Goal: Transaction & Acquisition: Purchase product/service

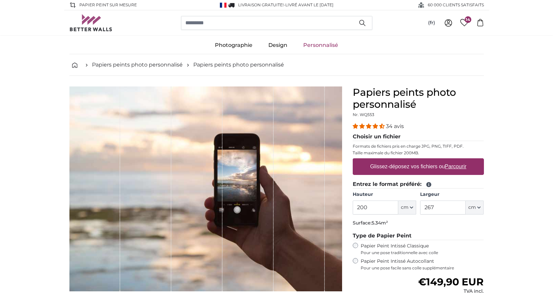
scroll to position [33, 0]
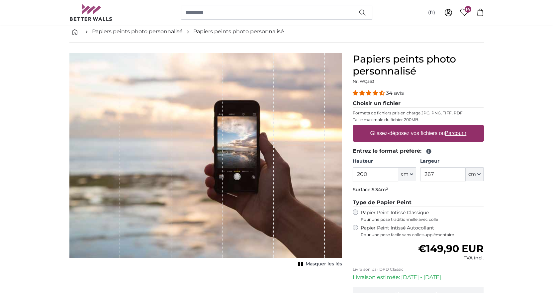
click at [456, 134] on u "Parcourir" at bounding box center [456, 133] width 22 height 6
click at [456, 127] on input "Glissez-déposez vos fichiers ou Parcourir" at bounding box center [418, 126] width 131 height 2
type input "**********"
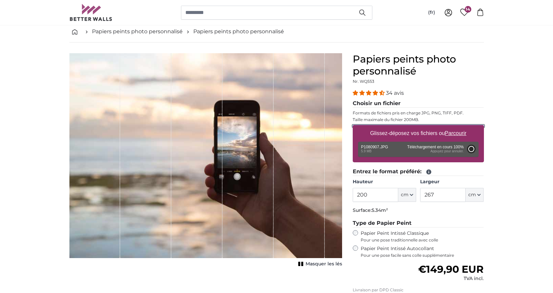
type input "266"
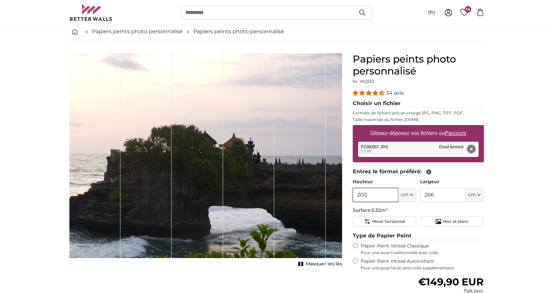
click at [372, 192] on input "200" at bounding box center [376, 195] width 46 height 14
drag, startPoint x: 372, startPoint y: 192, endPoint x: 358, endPoint y: 189, distance: 14.0
click at [358, 189] on input "200" at bounding box center [376, 195] width 46 height 14
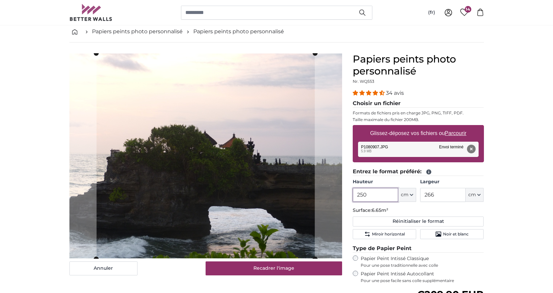
type input "250"
click at [444, 192] on input "266" at bounding box center [443, 195] width 46 height 14
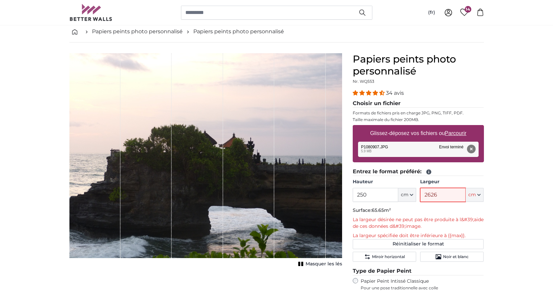
drag, startPoint x: 444, startPoint y: 192, endPoint x: 396, endPoint y: 194, distance: 48.9
click at [396, 194] on div "Hauteur 250 ft cm Centimeter (cm) Inches (inch) Feet (ft. in.) Largeur 2626 ft …" at bounding box center [418, 189] width 131 height 23
type input "260"
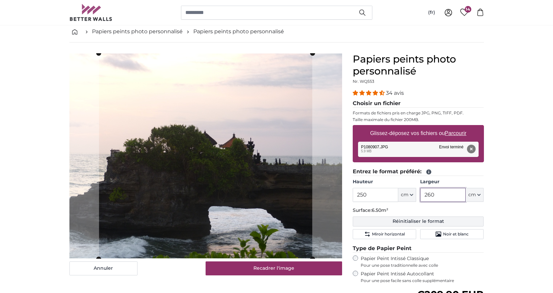
type input "260"
click at [418, 223] on button "Réinitialiser le format" at bounding box center [418, 221] width 131 height 10
type input "200"
type input "266"
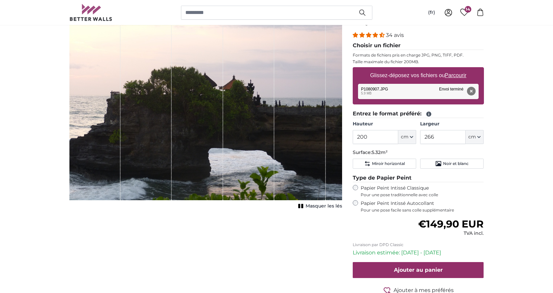
scroll to position [100, 0]
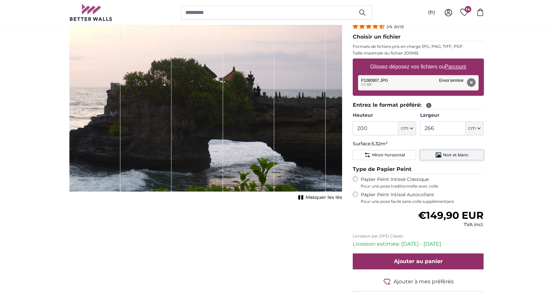
click at [437, 157] on icon "Noir et blanc" at bounding box center [439, 155] width 6 height 5
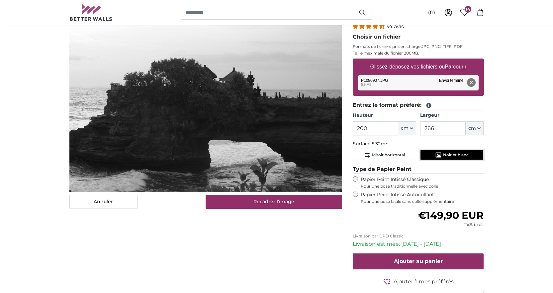
click at [438, 157] on icon "Noir et blanc" at bounding box center [439, 155] width 6 height 5
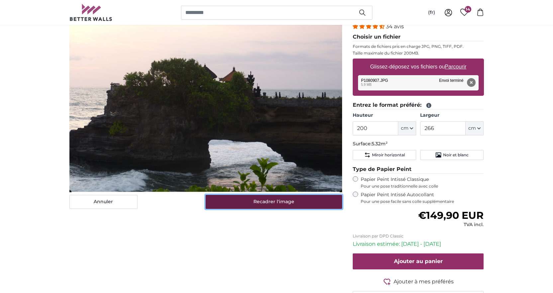
click at [267, 201] on button "Recadrer l'image" at bounding box center [274, 202] width 137 height 14
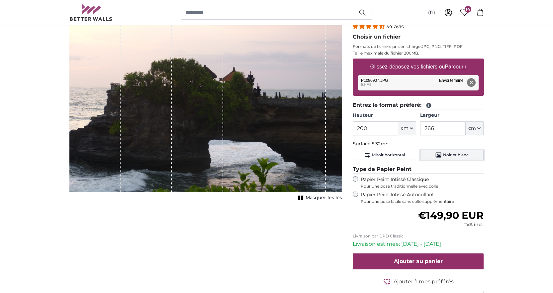
click at [442, 154] on button "Noir et blanc" at bounding box center [451, 155] width 63 height 10
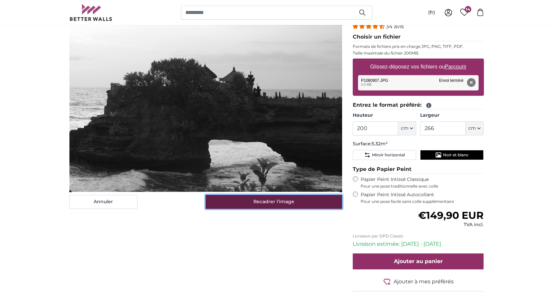
click at [277, 201] on button "Recadrer l'image" at bounding box center [274, 202] width 137 height 14
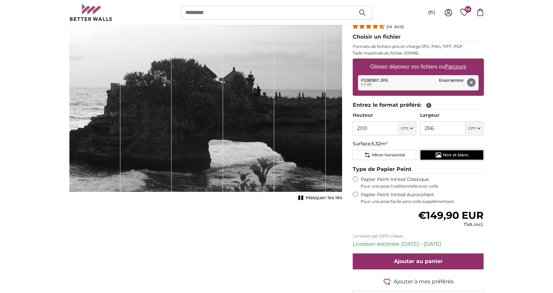
click at [438, 155] on icon "Noir et blanc" at bounding box center [439, 155] width 6 height 5
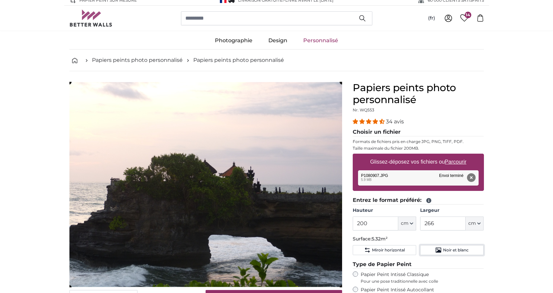
scroll to position [0, 0]
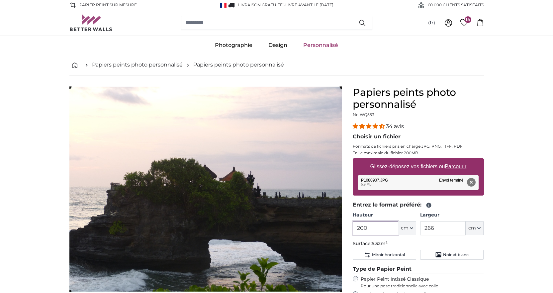
drag, startPoint x: 360, startPoint y: 226, endPoint x: 357, endPoint y: 226, distance: 3.3
click at [357, 226] on input "200" at bounding box center [376, 228] width 46 height 14
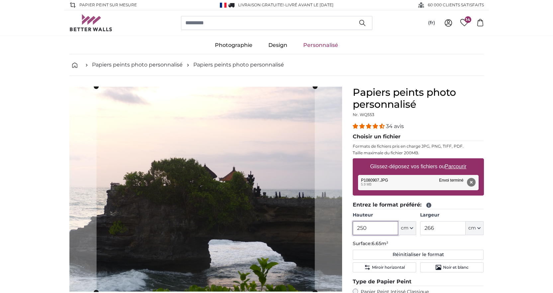
type input "250"
click at [441, 226] on input "266" at bounding box center [443, 228] width 46 height 14
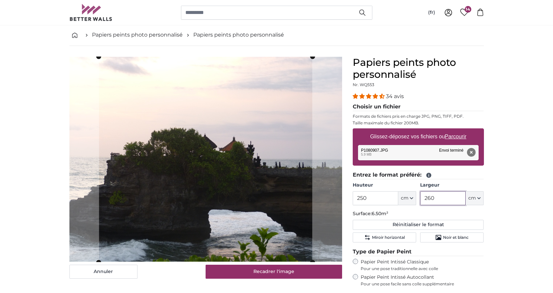
scroll to position [66, 0]
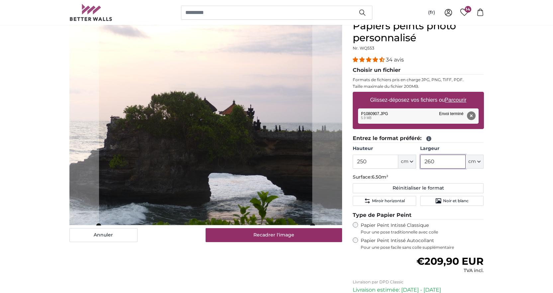
type input "260"
click at [462, 224] on label "Papier Peint Intissé Classique Pour une pose traditionnelle avec colle" at bounding box center [422, 228] width 123 height 13
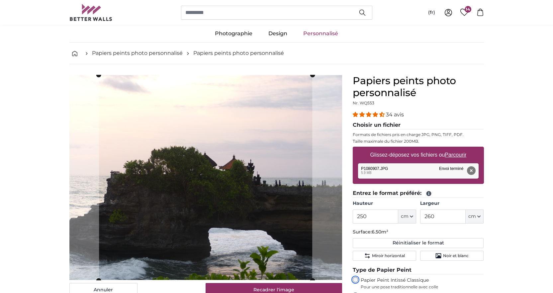
scroll to position [0, 0]
